Goal: Task Accomplishment & Management: Manage account settings

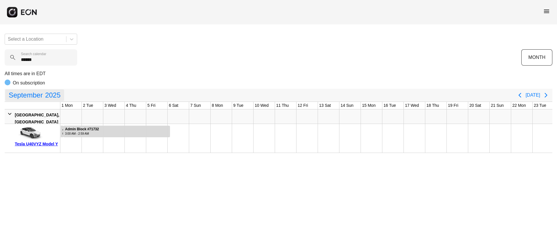
scroll to position [0, 0]
click at [544, 9] on span "menu" at bounding box center [546, 11] width 7 height 7
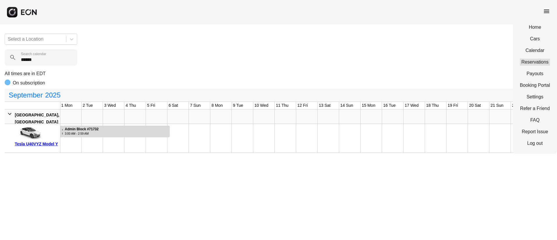
click at [534, 61] on link "Reservations" at bounding box center [535, 62] width 30 height 7
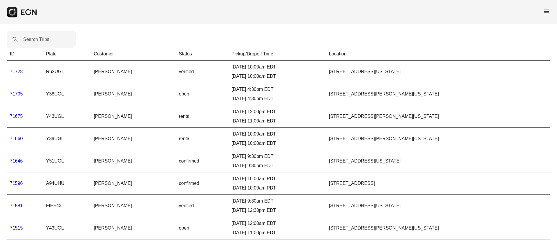
click at [41, 40] on label "Search Trips" at bounding box center [36, 39] width 26 height 7
click at [41, 40] on Trips "Search Trips" at bounding box center [41, 39] width 69 height 16
paste Trips "*****"
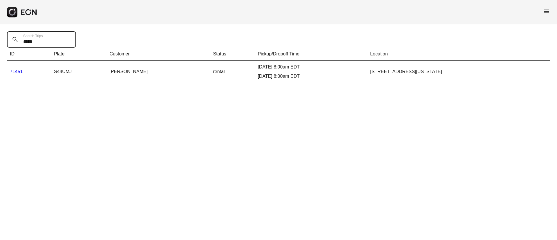
type Trips "*****"
click at [19, 74] on link "71451" at bounding box center [16, 71] width 13 height 5
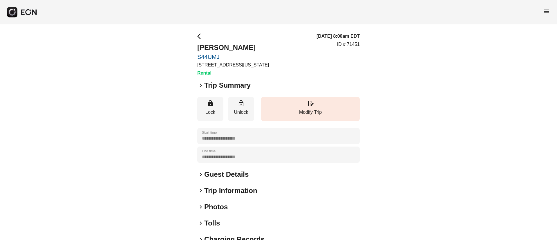
scroll to position [50, 0]
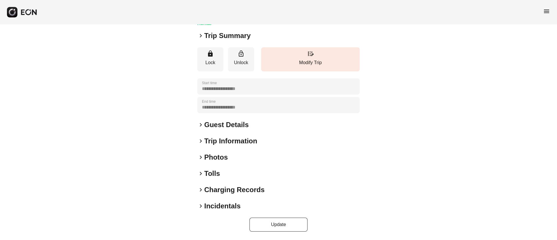
click at [236, 159] on div "keyboard_arrow_right Photos" at bounding box center [278, 156] width 162 height 9
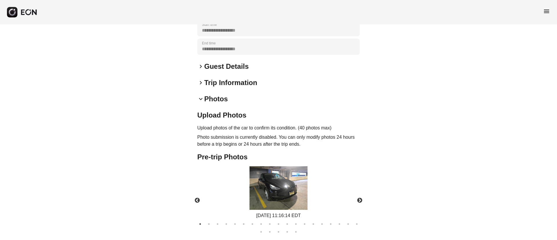
scroll to position [158, 0]
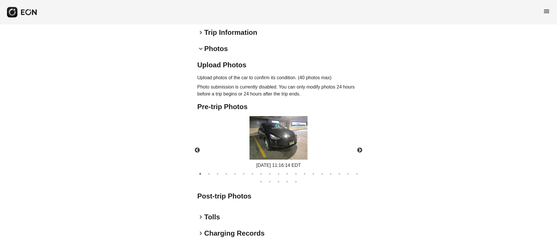
click at [291, 149] on img at bounding box center [278, 137] width 58 height 43
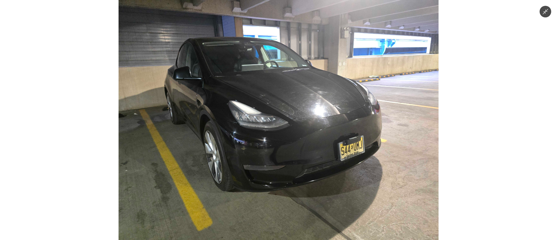
click at [288, 138] on img at bounding box center [279, 120] width 320 height 240
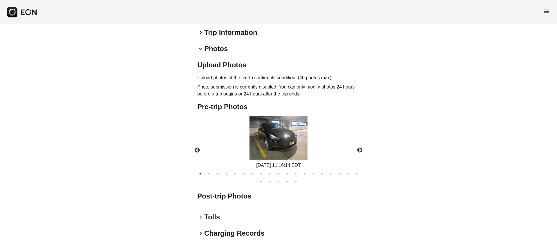
click at [287, 139] on img at bounding box center [278, 137] width 58 height 43
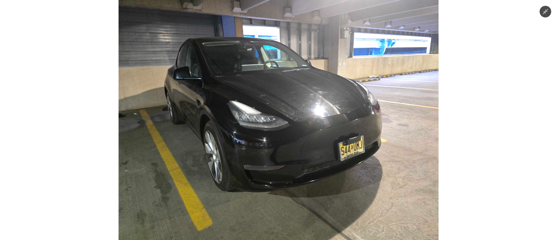
click at [286, 139] on img at bounding box center [279, 120] width 320 height 240
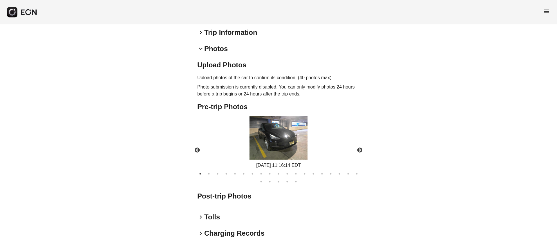
click at [284, 140] on img at bounding box center [278, 137] width 58 height 43
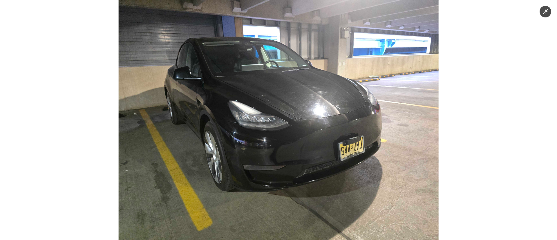
click at [284, 140] on img at bounding box center [279, 120] width 320 height 240
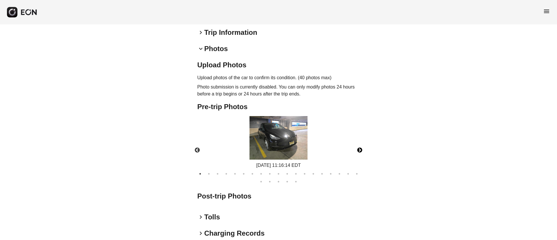
click at [357, 149] on button "Next" at bounding box center [359, 150] width 20 height 20
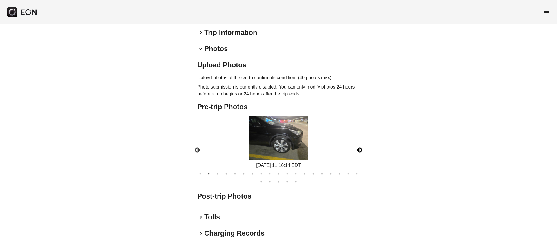
click at [296, 143] on img at bounding box center [278, 137] width 58 height 43
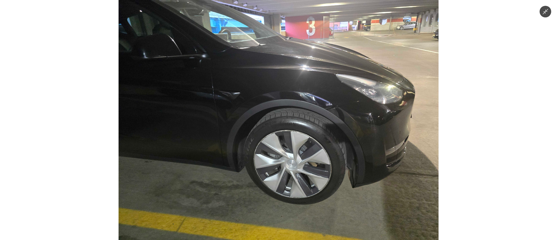
click at [297, 143] on img at bounding box center [279, 120] width 320 height 240
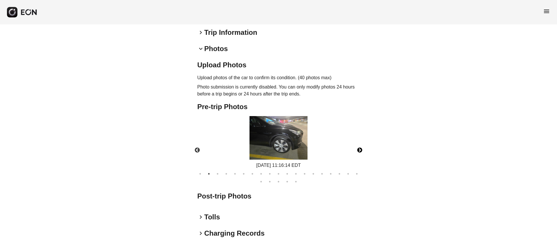
click at [297, 143] on img at bounding box center [278, 137] width 58 height 43
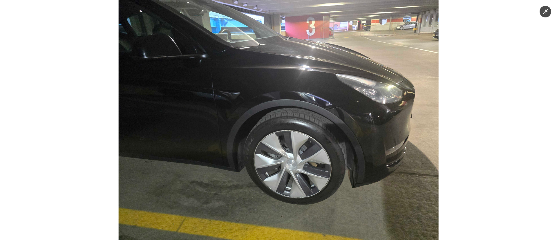
click at [297, 143] on img at bounding box center [279, 120] width 320 height 240
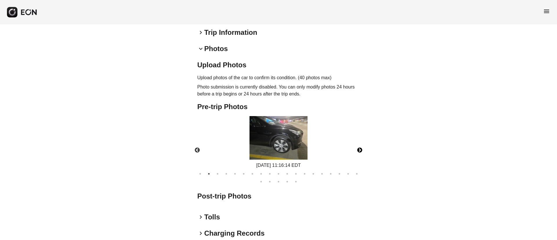
click at [360, 152] on button "Next" at bounding box center [359, 150] width 20 height 20
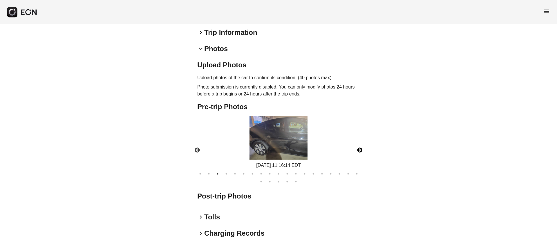
click at [357, 149] on button "Next" at bounding box center [359, 150] width 20 height 20
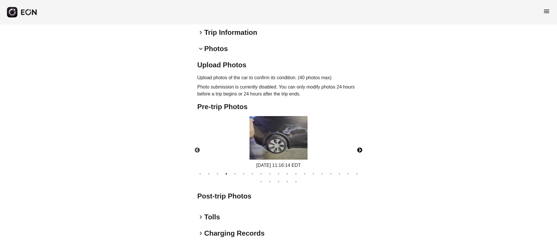
click at [361, 150] on button "Next" at bounding box center [359, 150] width 20 height 20
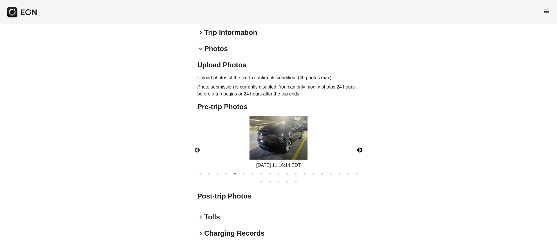
click at [361, 150] on button "Next" at bounding box center [359, 150] width 20 height 20
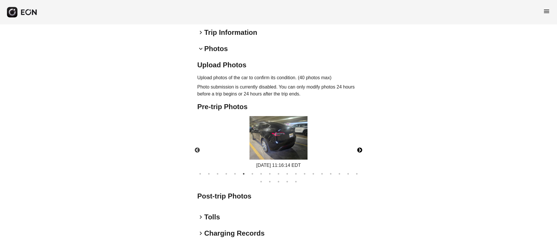
click at [361, 150] on button "Next" at bounding box center [359, 150] width 20 height 20
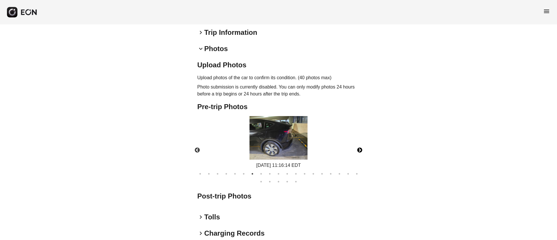
click at [359, 148] on button "Next" at bounding box center [359, 150] width 20 height 20
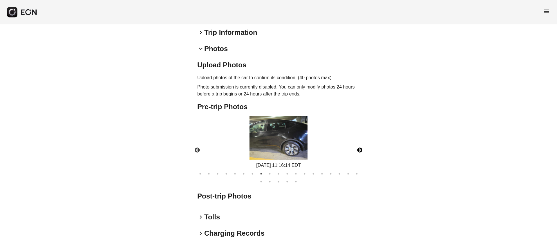
click at [359, 148] on button "Next" at bounding box center [359, 150] width 20 height 20
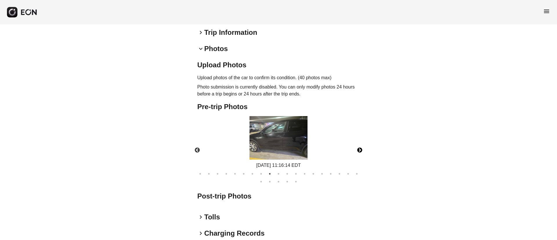
click at [359, 148] on button "Next" at bounding box center [359, 150] width 20 height 20
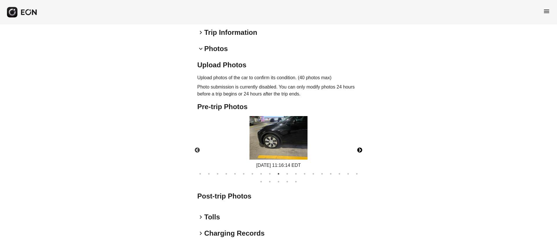
click at [359, 148] on button "Next" at bounding box center [359, 150] width 20 height 20
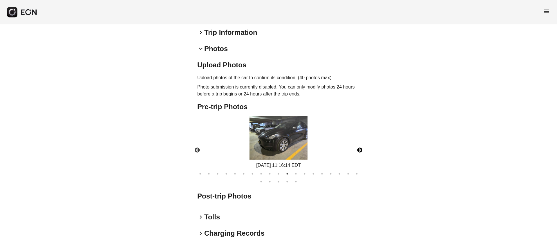
click at [359, 149] on button "Next" at bounding box center [359, 150] width 20 height 20
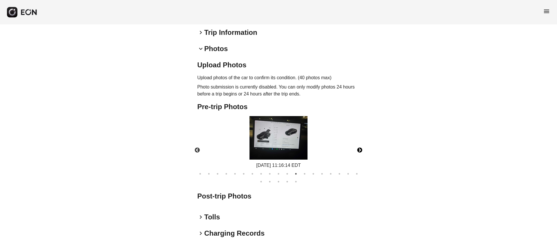
click at [359, 149] on button "Next" at bounding box center [359, 150] width 20 height 20
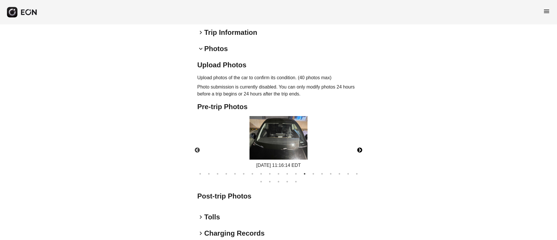
click at [359, 149] on button "Next" at bounding box center [359, 150] width 20 height 20
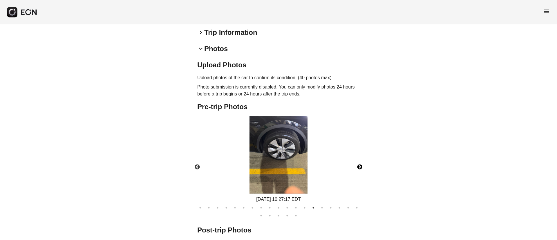
click at [359, 149] on div "08/28/2025 10:27:17 EDT" at bounding box center [278, 159] width 172 height 87
click at [362, 165] on button "Next" at bounding box center [359, 167] width 20 height 20
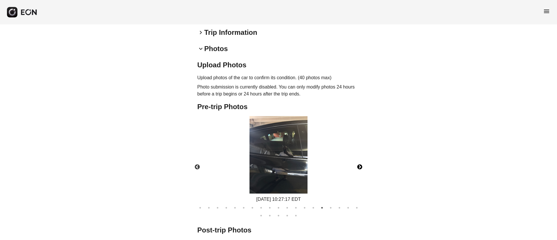
click at [362, 165] on button "Next" at bounding box center [359, 167] width 20 height 20
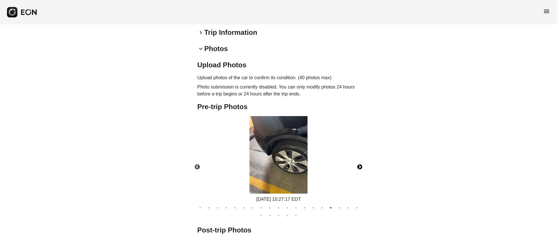
click at [361, 165] on button "Next" at bounding box center [359, 167] width 20 height 20
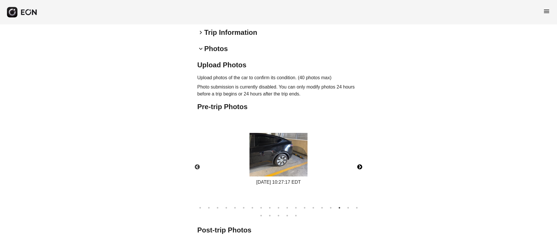
click at [358, 168] on button "Next" at bounding box center [359, 167] width 20 height 20
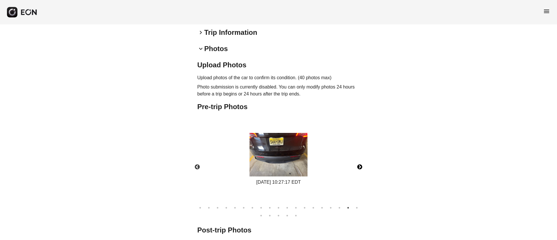
click at [359, 168] on button "Next" at bounding box center [359, 167] width 20 height 20
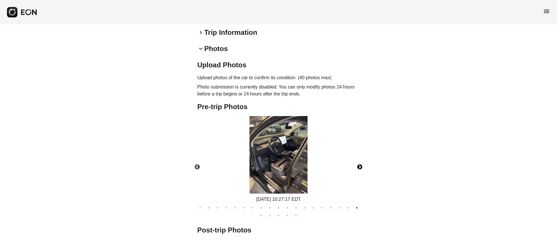
click at [297, 158] on img at bounding box center [278, 154] width 58 height 77
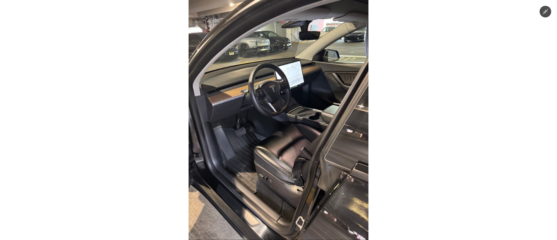
click at [297, 158] on img at bounding box center [278, 120] width 180 height 240
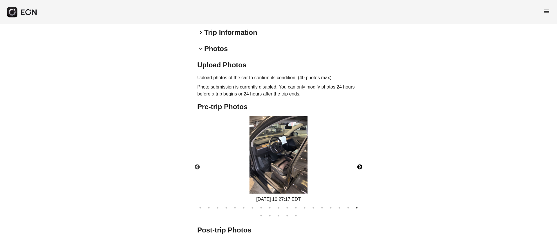
click at [357, 166] on button "Next" at bounding box center [359, 167] width 20 height 20
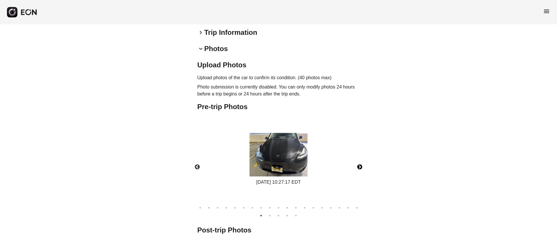
click at [259, 154] on img at bounding box center [278, 154] width 58 height 43
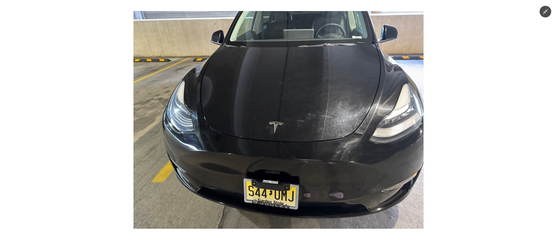
click at [302, 207] on img at bounding box center [278, 119] width 290 height 217
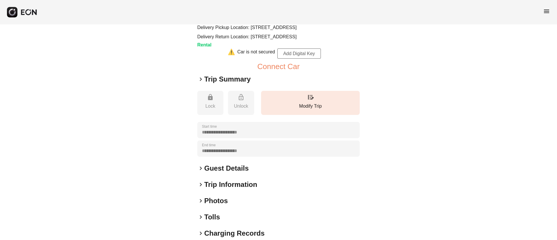
scroll to position [87, 0]
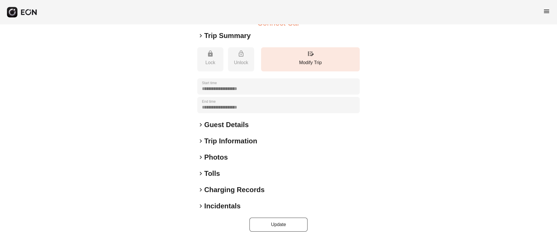
click at [243, 162] on div "keyboard_arrow_right Photos" at bounding box center [278, 156] width 162 height 9
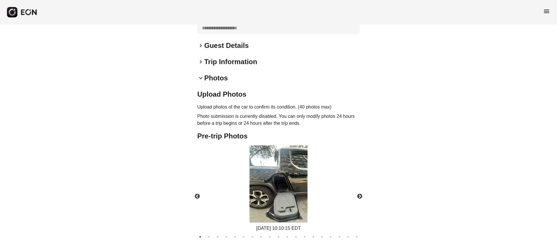
scroll to position [203, 0]
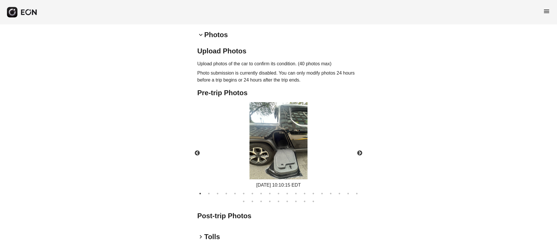
click at [284, 156] on img at bounding box center [278, 140] width 58 height 77
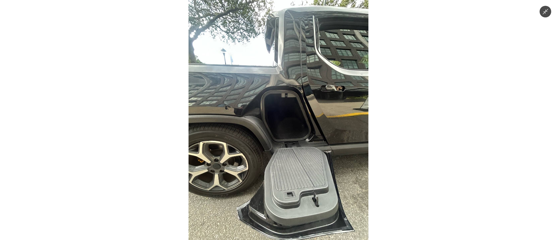
click at [284, 156] on img at bounding box center [278, 120] width 180 height 240
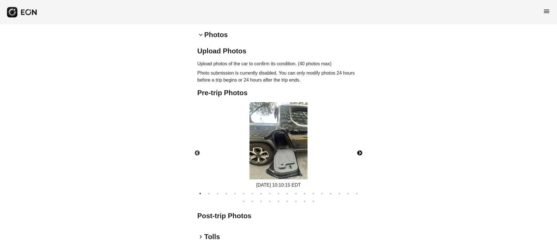
click at [359, 163] on button "Next" at bounding box center [359, 153] width 20 height 20
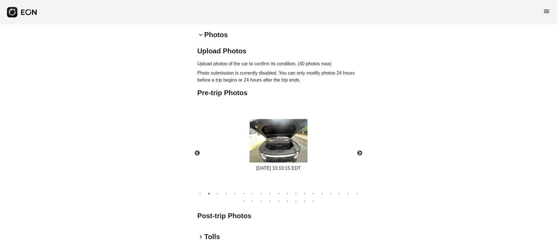
click at [308, 162] on div "08/28/2025 10:10:15 EDT" at bounding box center [278, 145] width 64 height 53
click at [295, 162] on img at bounding box center [278, 140] width 58 height 43
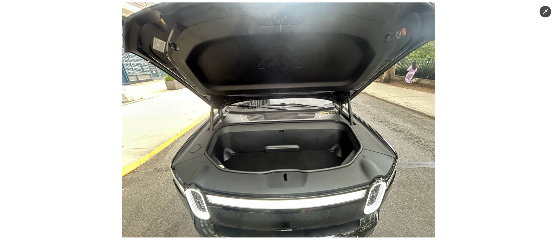
click at [295, 163] on img at bounding box center [278, 119] width 313 height 235
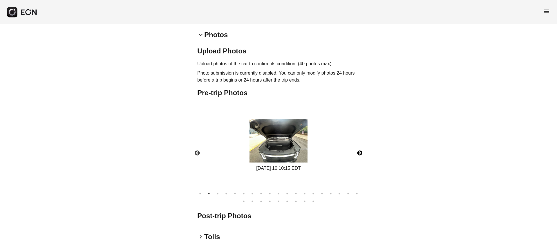
click at [360, 163] on button "Next" at bounding box center [359, 153] width 20 height 20
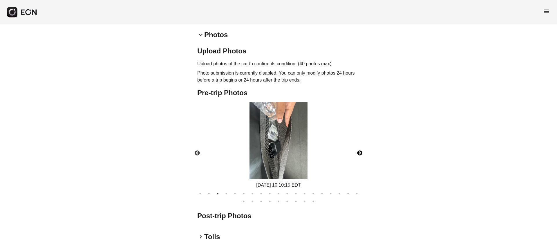
click at [360, 163] on button "Next" at bounding box center [359, 153] width 20 height 20
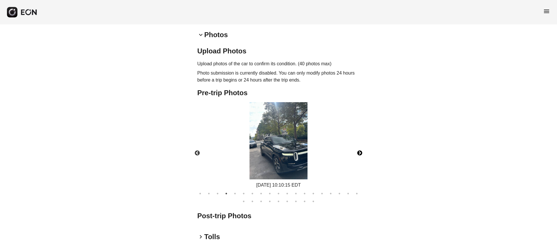
click at [360, 163] on button "Next" at bounding box center [359, 153] width 20 height 20
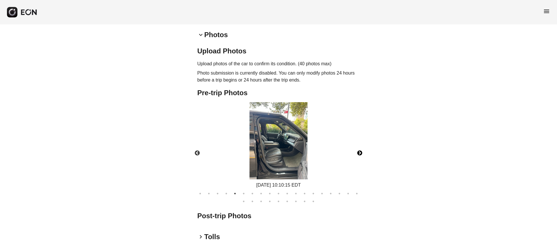
click at [360, 163] on button "Next" at bounding box center [359, 153] width 20 height 20
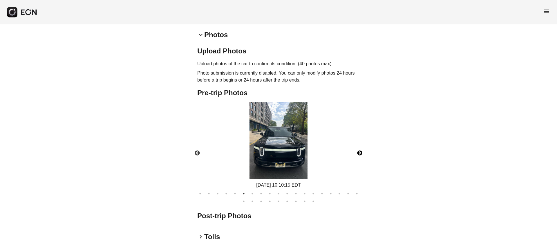
click at [360, 163] on button "Next" at bounding box center [359, 153] width 20 height 20
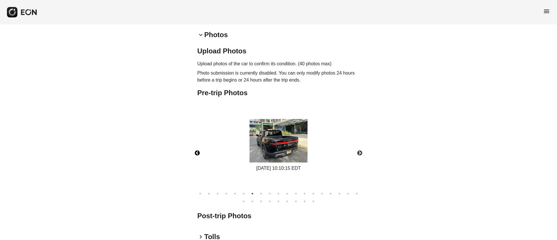
click at [195, 163] on button "Previous" at bounding box center [197, 153] width 20 height 20
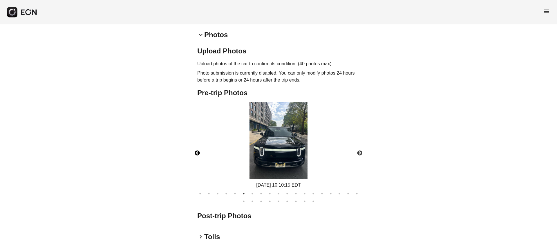
click at [287, 170] on img at bounding box center [278, 140] width 58 height 77
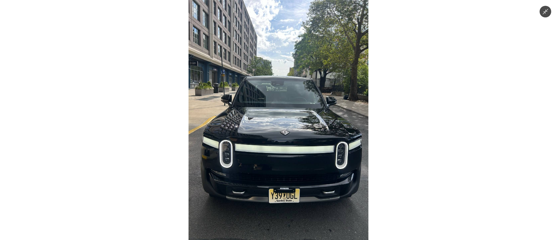
click at [287, 170] on img at bounding box center [278, 120] width 180 height 240
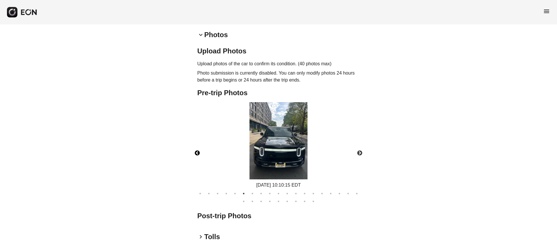
click at [287, 170] on img at bounding box center [278, 140] width 58 height 77
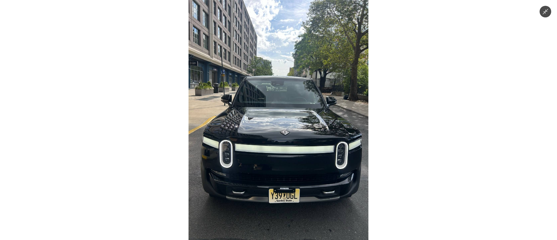
click at [287, 170] on img at bounding box center [278, 120] width 180 height 240
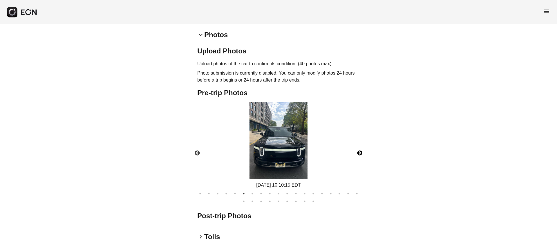
click at [360, 163] on button "Next" at bounding box center [359, 153] width 20 height 20
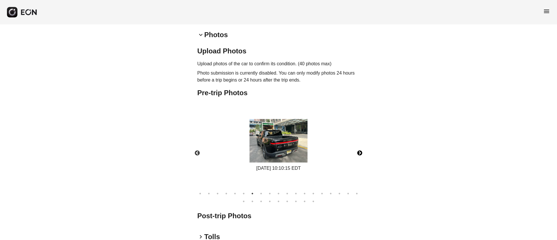
click at [360, 163] on button "Next" at bounding box center [359, 153] width 20 height 20
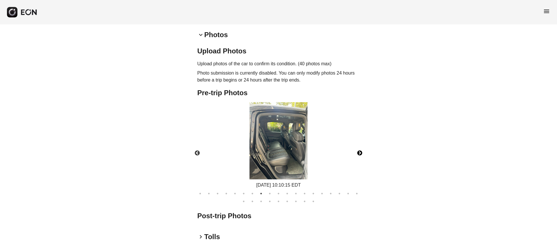
click at [360, 163] on button "Next" at bounding box center [359, 153] width 20 height 20
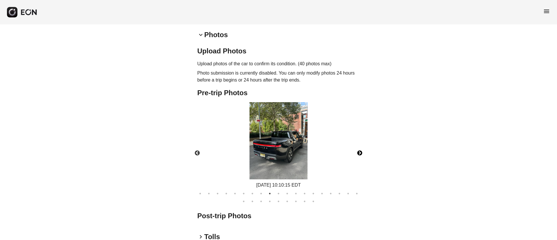
click at [273, 168] on img at bounding box center [278, 140] width 58 height 77
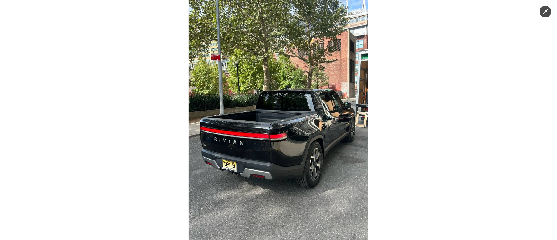
click at [274, 168] on img at bounding box center [278, 120] width 180 height 240
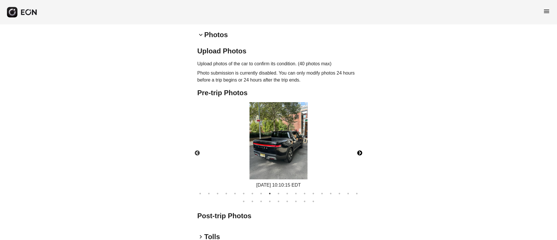
click at [361, 163] on button "Next" at bounding box center [359, 153] width 20 height 20
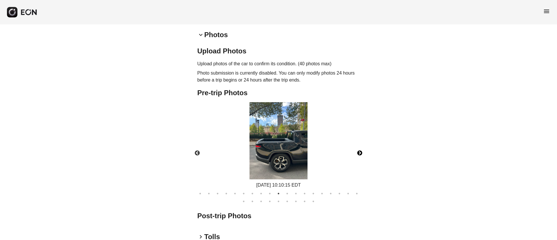
click at [361, 163] on button "Next" at bounding box center [359, 153] width 20 height 20
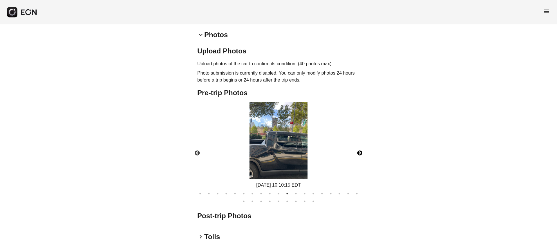
click at [361, 163] on button "Next" at bounding box center [359, 153] width 20 height 20
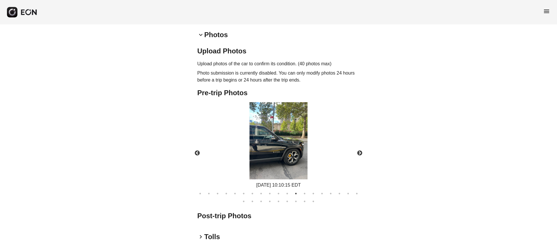
click at [307, 166] on div "08/28/2025 10:10:15 EDT" at bounding box center [278, 145] width 64 height 87
click at [305, 167] on img at bounding box center [278, 140] width 58 height 77
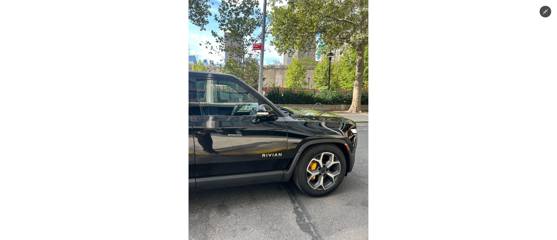
click at [305, 167] on img at bounding box center [278, 120] width 180 height 240
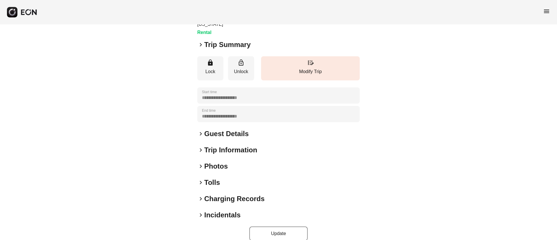
scroll to position [50, 0]
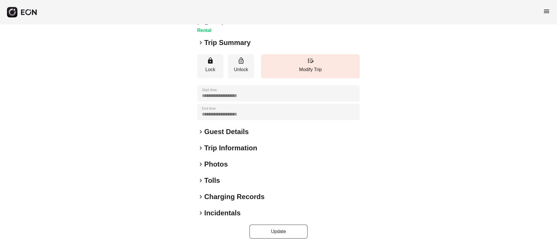
click at [229, 159] on div "keyboard_arrow_right Photos" at bounding box center [278, 163] width 162 height 9
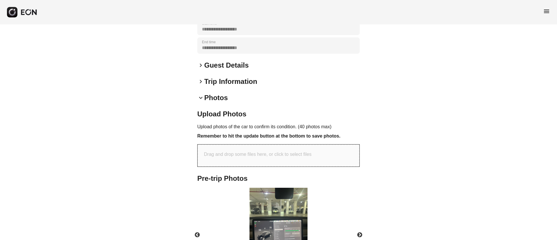
scroll to position [173, 0]
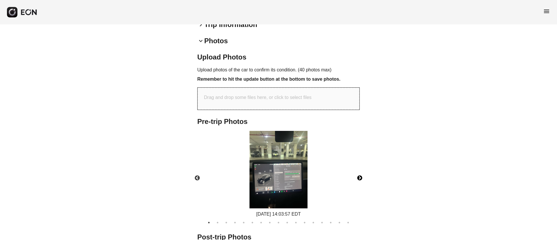
click at [359, 168] on button "Next" at bounding box center [359, 178] width 20 height 20
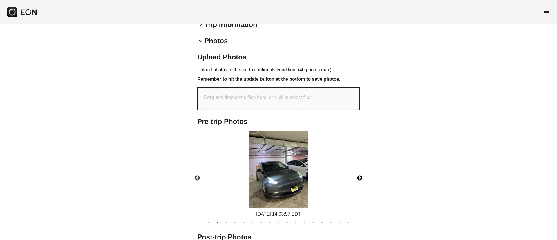
click at [359, 170] on button "Next" at bounding box center [359, 178] width 20 height 20
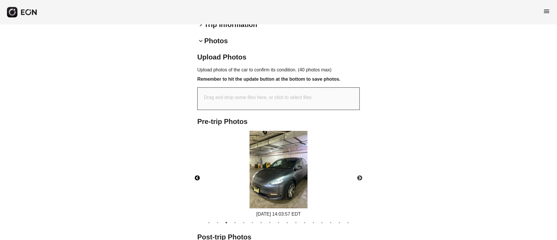
click at [196, 172] on button "Previous" at bounding box center [197, 178] width 20 height 20
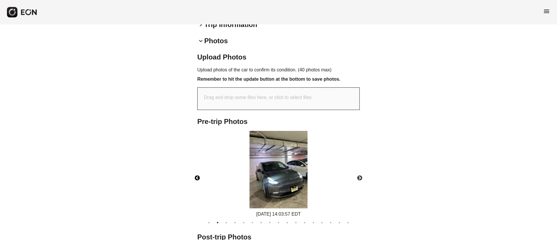
click at [295, 178] on img at bounding box center [278, 169] width 58 height 77
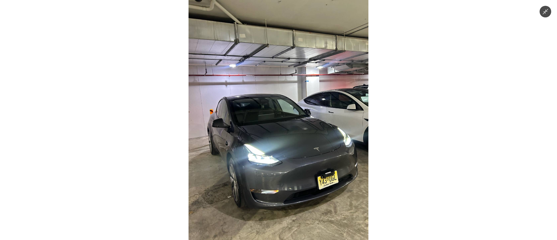
click at [302, 184] on img at bounding box center [278, 120] width 180 height 240
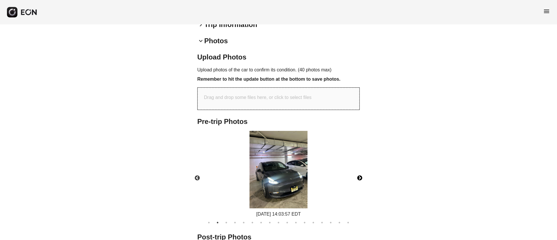
click at [361, 172] on button "Next" at bounding box center [359, 178] width 20 height 20
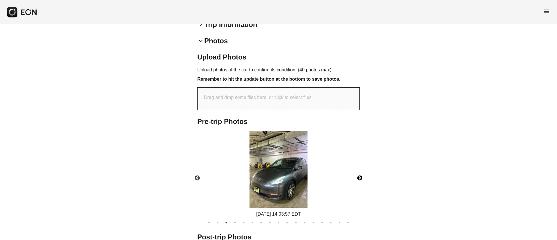
click at [361, 172] on button "Next" at bounding box center [359, 178] width 20 height 20
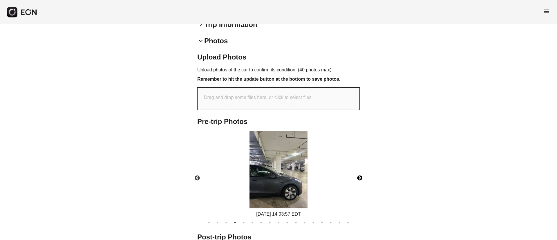
click at [361, 172] on button "Next" at bounding box center [359, 178] width 20 height 20
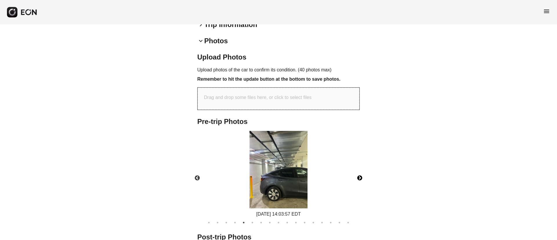
click at [361, 172] on button "Next" at bounding box center [359, 178] width 20 height 20
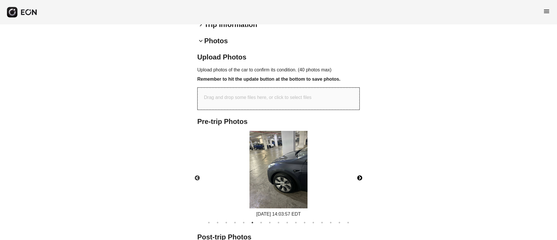
click at [361, 172] on button "Next" at bounding box center [359, 178] width 20 height 20
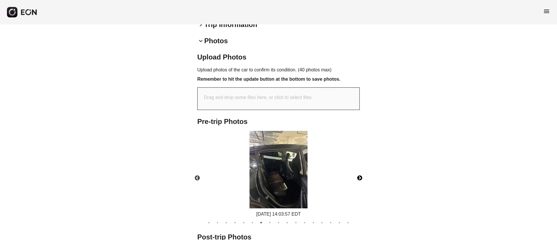
click at [361, 172] on button "Next" at bounding box center [359, 178] width 20 height 20
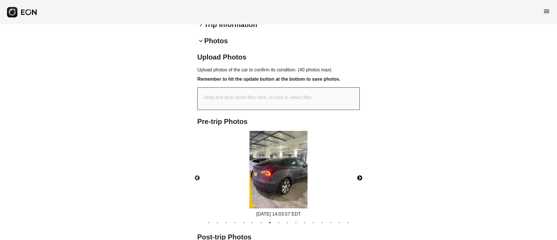
click at [361, 172] on button "Next" at bounding box center [359, 178] width 20 height 20
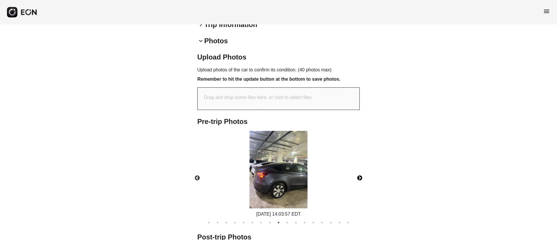
click at [361, 172] on button "Next" at bounding box center [359, 178] width 20 height 20
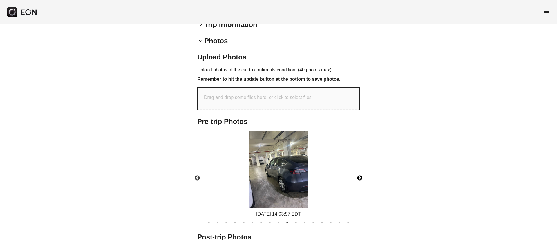
click at [361, 172] on button "Next" at bounding box center [359, 178] width 20 height 20
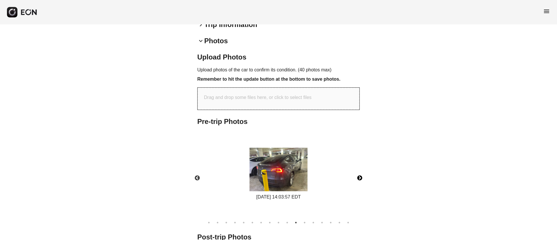
click at [361, 172] on button "Next" at bounding box center [359, 178] width 20 height 20
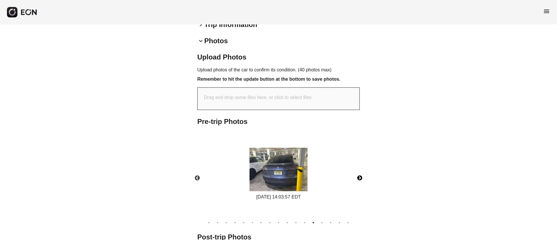
click at [361, 172] on button "Next" at bounding box center [359, 178] width 20 height 20
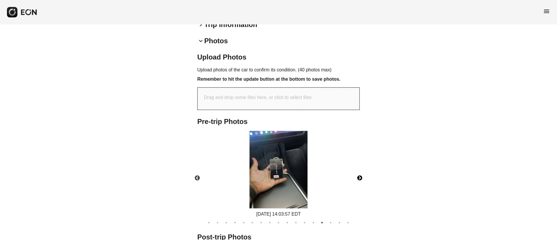
click at [262, 174] on img at bounding box center [278, 169] width 58 height 77
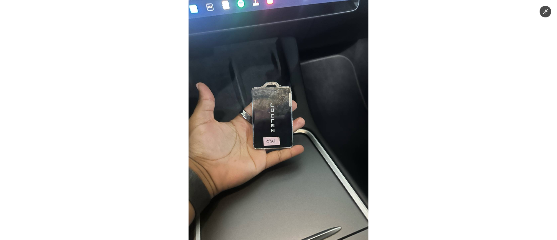
click at [263, 173] on img at bounding box center [278, 120] width 180 height 240
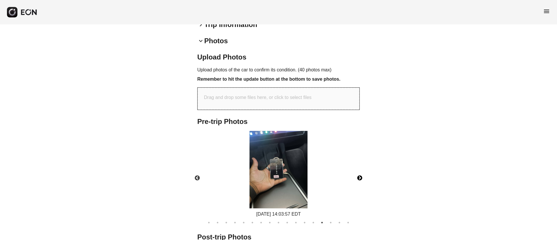
click at [267, 166] on img at bounding box center [278, 169] width 58 height 77
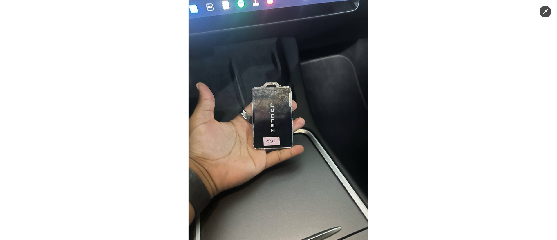
click at [267, 166] on img at bounding box center [278, 120] width 180 height 240
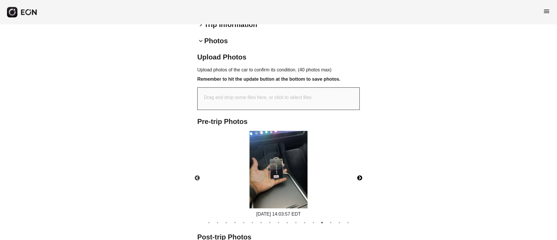
click at [360, 169] on button "Next" at bounding box center [359, 178] width 20 height 20
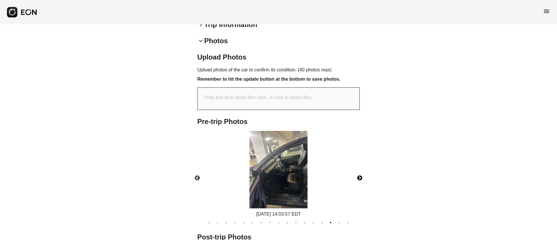
click at [360, 169] on button "Next" at bounding box center [359, 178] width 20 height 20
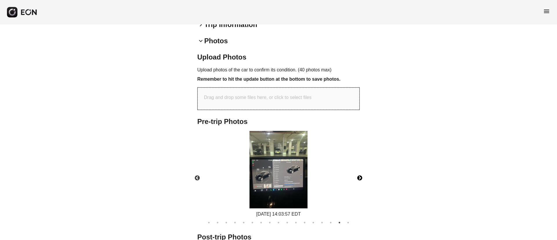
click at [360, 169] on button "Next" at bounding box center [359, 178] width 20 height 20
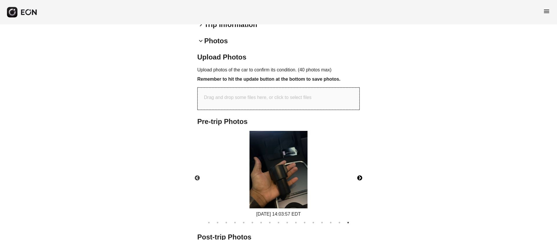
click at [283, 176] on img at bounding box center [278, 169] width 58 height 77
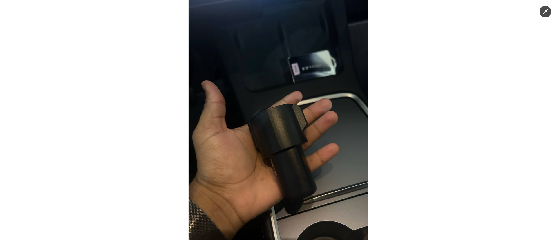
click at [283, 176] on img at bounding box center [278, 120] width 180 height 240
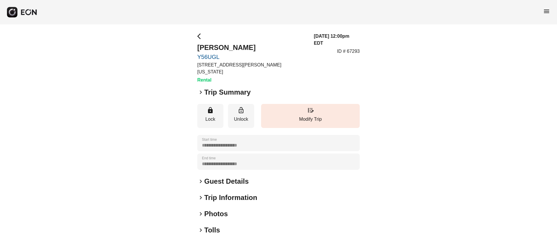
click at [229, 209] on div "keyboard_arrow_right Photos" at bounding box center [278, 213] width 162 height 9
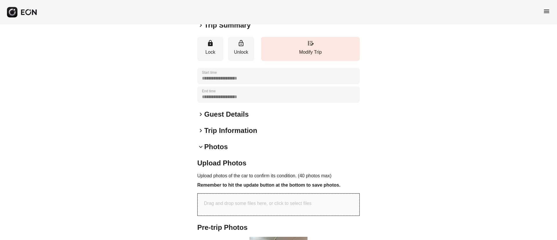
scroll to position [174, 0]
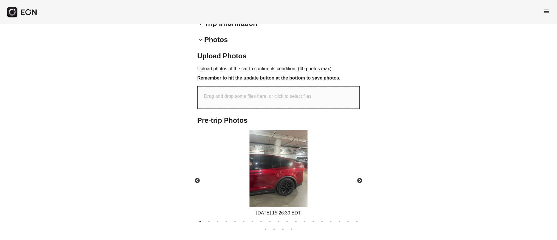
click at [261, 168] on img at bounding box center [278, 168] width 58 height 77
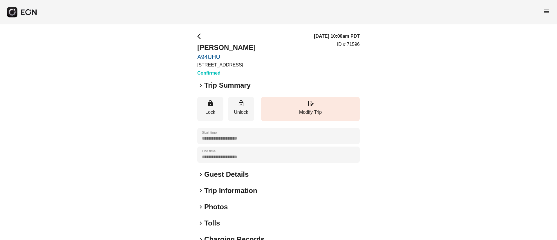
click at [252, 172] on div "keyboard_arrow_right Guest Details" at bounding box center [278, 174] width 162 height 9
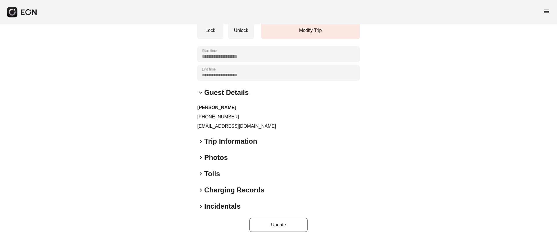
scroll to position [82, 0]
drag, startPoint x: 244, startPoint y: 125, endPoint x: 194, endPoint y: 129, distance: 50.6
click at [194, 129] on div "**********" at bounding box center [278, 90] width 557 height 297
copy p "dpark0808@gmail.com"
drag, startPoint x: 203, startPoint y: 117, endPoint x: 251, endPoint y: 119, distance: 48.2
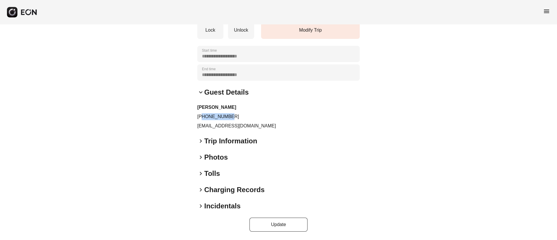
click at [251, 119] on p "+19498610579" at bounding box center [278, 116] width 162 height 7
copy p "9498610579"
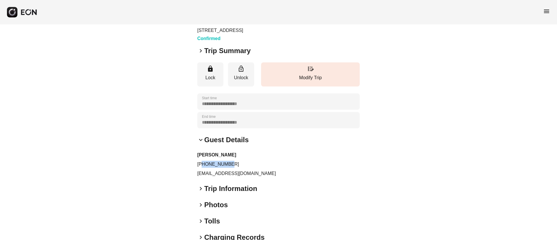
scroll to position [0, 0]
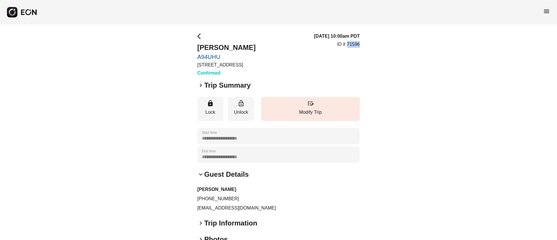
drag, startPoint x: 346, startPoint y: 45, endPoint x: 385, endPoint y: 43, distance: 39.2
click at [385, 43] on div "**********" at bounding box center [278, 172] width 557 height 297
copy p "71596"
click at [312, 81] on div "keyboard_arrow_right Trip Summary" at bounding box center [278, 85] width 162 height 9
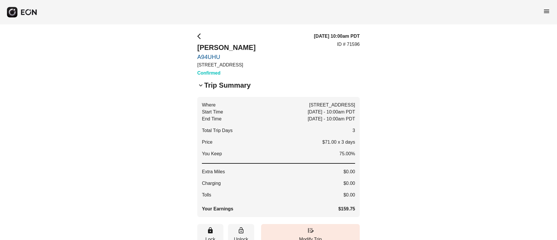
click at [205, 86] on h2 "Trip Summary" at bounding box center [227, 85] width 46 height 9
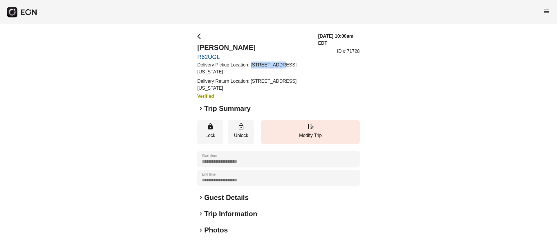
drag, startPoint x: 252, startPoint y: 64, endPoint x: 276, endPoint y: 63, distance: 24.4
click at [276, 63] on p "Delivery Pickup Location: [STREET_ADDRESS][US_STATE]" at bounding box center [254, 68] width 114 height 14
copy p "[STREET_ADDRESS]"
drag, startPoint x: 197, startPoint y: 46, endPoint x: 238, endPoint y: 48, distance: 41.8
click at [238, 48] on div "**********" at bounding box center [278, 168] width 557 height 288
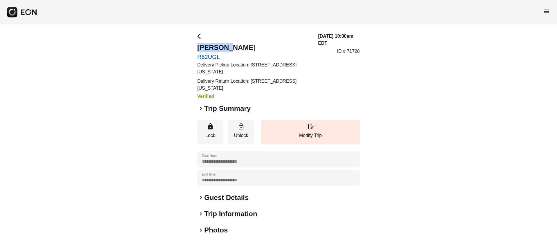
copy h2 "[PERSON_NAME]"
drag, startPoint x: 347, startPoint y: 51, endPoint x: 371, endPoint y: 53, distance: 23.9
click at [371, 53] on div "**********" at bounding box center [278, 168] width 557 height 288
copy p "71728"
